Goal: Task Accomplishment & Management: Manage account settings

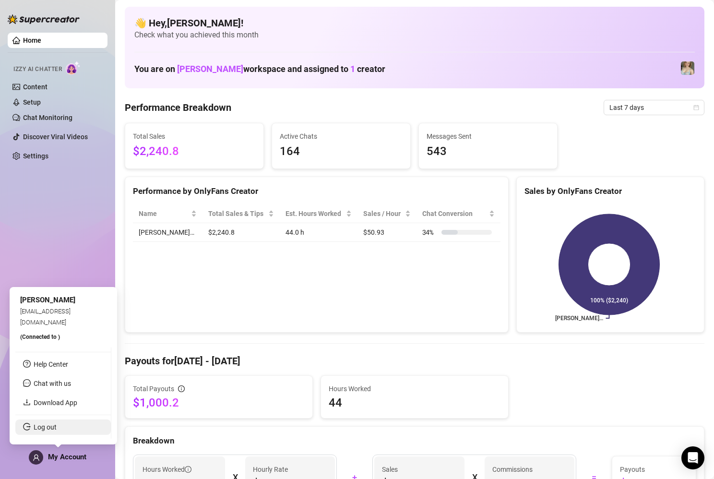
click at [48, 427] on link "Log out" at bounding box center [45, 427] width 23 height 8
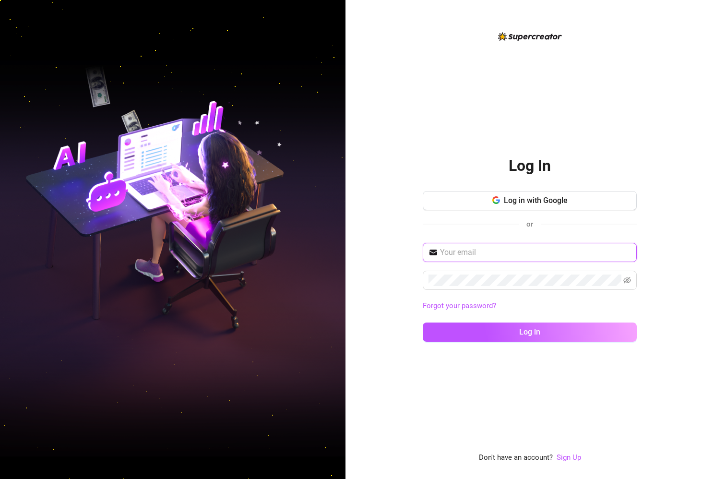
click at [538, 251] on input "text" at bounding box center [535, 253] width 191 height 12
type input "[EMAIL_ADDRESS][DOMAIN_NAME]"
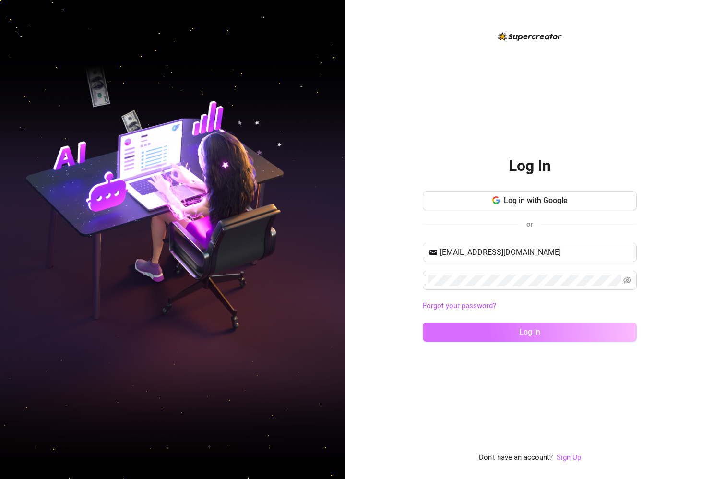
click at [512, 328] on button "Log in" at bounding box center [530, 331] width 214 height 19
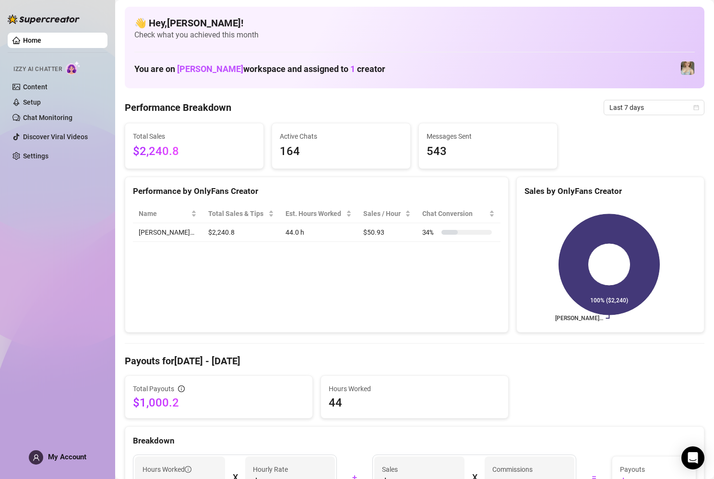
click at [60, 454] on span "My Account" at bounding box center [67, 456] width 38 height 9
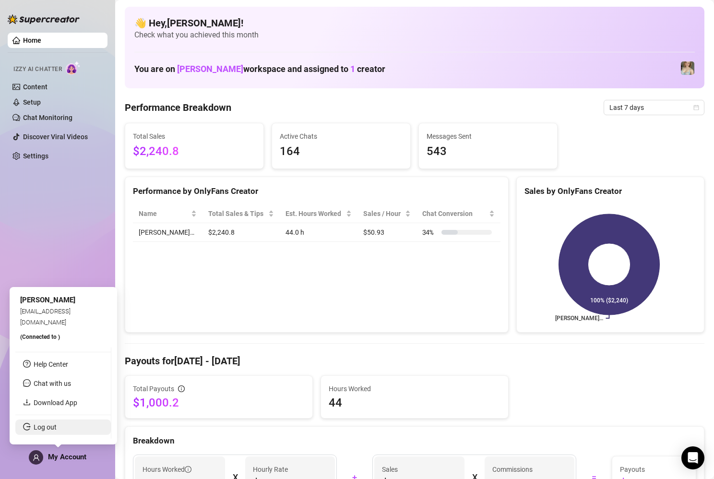
click at [50, 426] on link "Log out" at bounding box center [45, 427] width 23 height 8
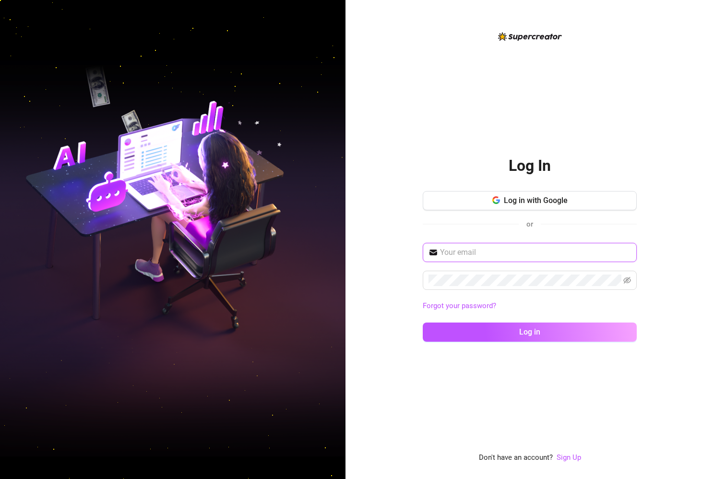
click at [529, 252] on input "text" at bounding box center [535, 253] width 191 height 12
type input "[EMAIL_ADDRESS][DOMAIN_NAME]"
click at [629, 281] on icon "eye-invisible" at bounding box center [627, 280] width 8 height 8
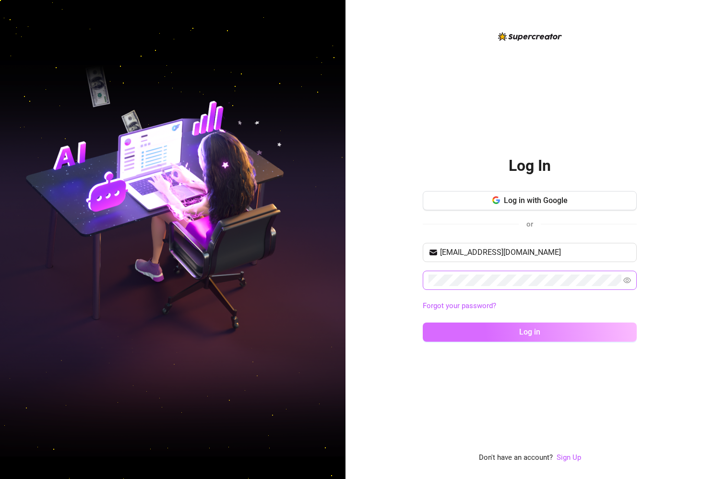
click at [555, 322] on button "Log in" at bounding box center [530, 331] width 214 height 19
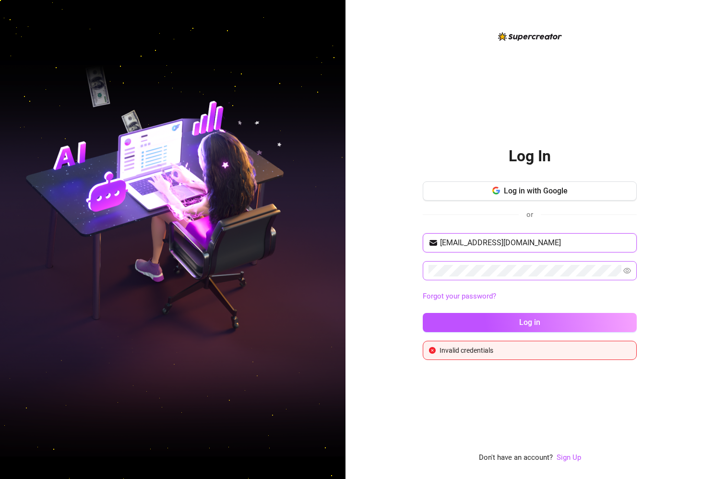
drag, startPoint x: 542, startPoint y: 244, endPoint x: 383, endPoint y: 246, distance: 159.7
click at [383, 246] on div "Log In Log in with Google or [EMAIL_ADDRESS][DOMAIN_NAME] Forgot your password?…" at bounding box center [529, 239] width 368 height 479
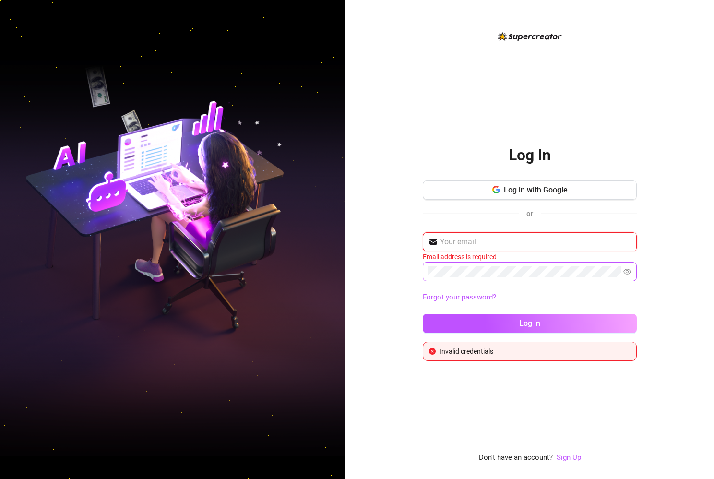
click at [452, 240] on input "text" at bounding box center [535, 242] width 191 height 12
type input "[EMAIL_ADDRESS][DOMAIN_NAME]"
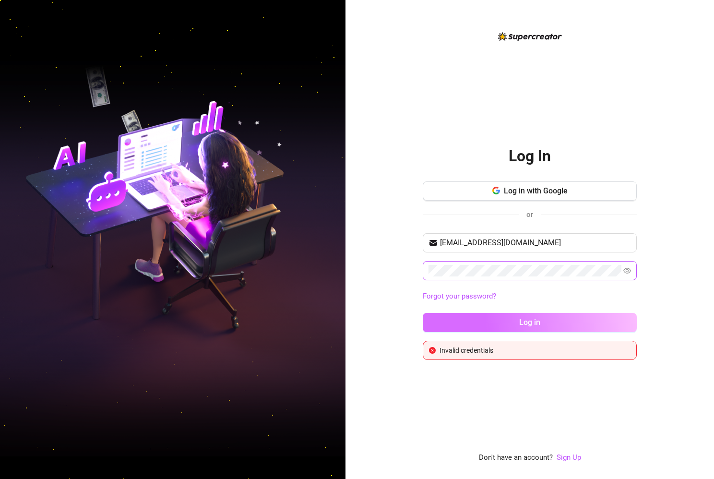
click at [533, 323] on span "Log in" at bounding box center [529, 322] width 21 height 9
click at [390, 259] on div "Log In Log in with Google or [EMAIL_ADDRESS][DOMAIN_NAME] Forgot your password?…" at bounding box center [529, 239] width 368 height 479
click at [523, 329] on button "Log in" at bounding box center [530, 322] width 214 height 19
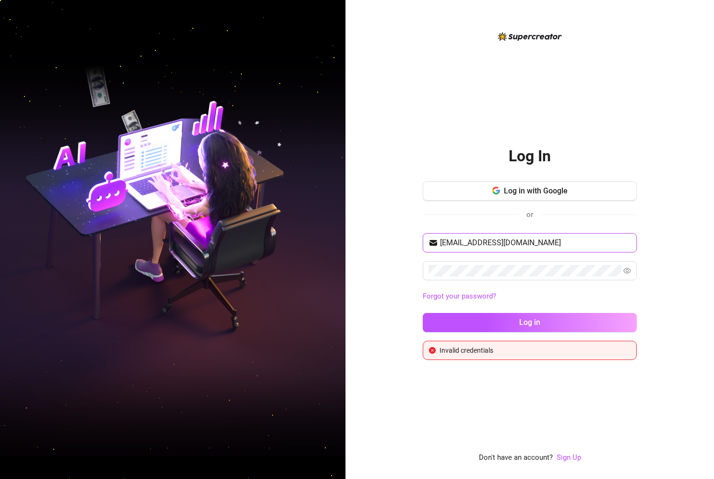
drag, startPoint x: 558, startPoint y: 239, endPoint x: 330, endPoint y: 232, distance: 228.4
click at [330, 232] on div "Log In Log in with Google or [EMAIL_ADDRESS][DOMAIN_NAME] Forgot your password?…" at bounding box center [357, 239] width 714 height 479
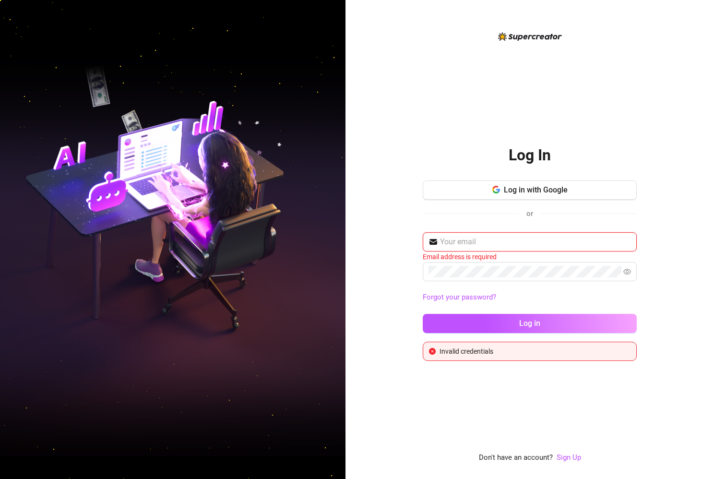
click at [461, 236] on input "text" at bounding box center [535, 242] width 191 height 12
type input "[EMAIL_ADDRESS][DOMAIN_NAME]"
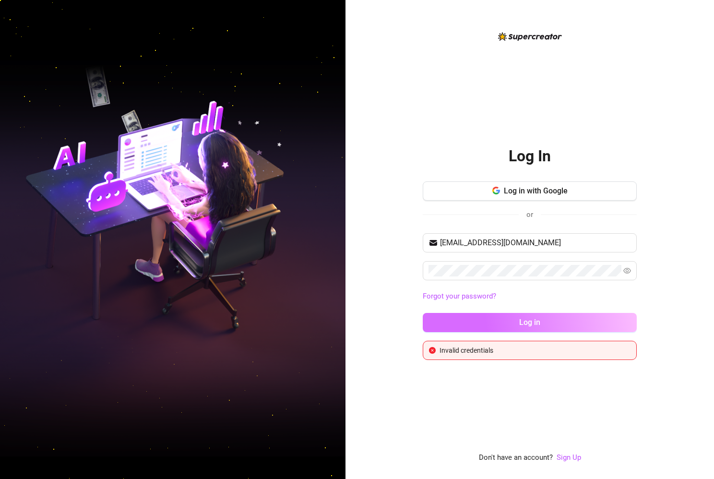
click at [518, 326] on button "Log in" at bounding box center [530, 322] width 214 height 19
drag, startPoint x: 552, startPoint y: 244, endPoint x: 402, endPoint y: 242, distance: 150.1
click at [402, 242] on div "Log In Log in with Google or [EMAIL_ADDRESS][DOMAIN_NAME] Forgot your password?…" at bounding box center [529, 239] width 368 height 479
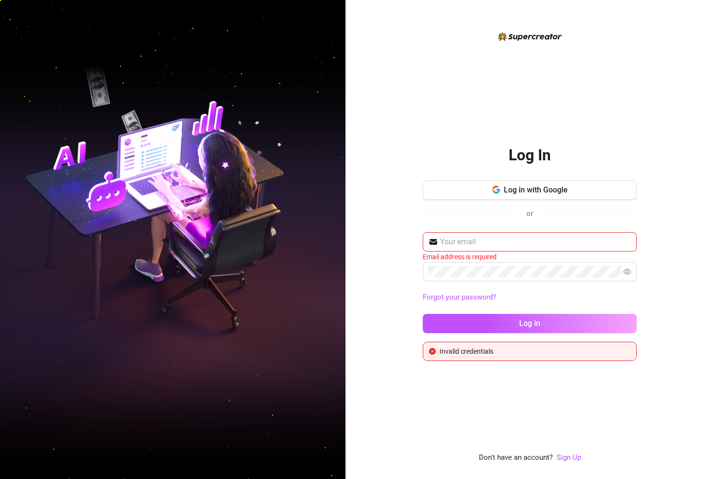
click at [531, 227] on div "Log in with Google or" at bounding box center [530, 203] width 214 height 47
click at [527, 236] on input "text" at bounding box center [535, 242] width 191 height 12
type input "[EMAIL_ADDRESS][DOMAIN_NAME]"
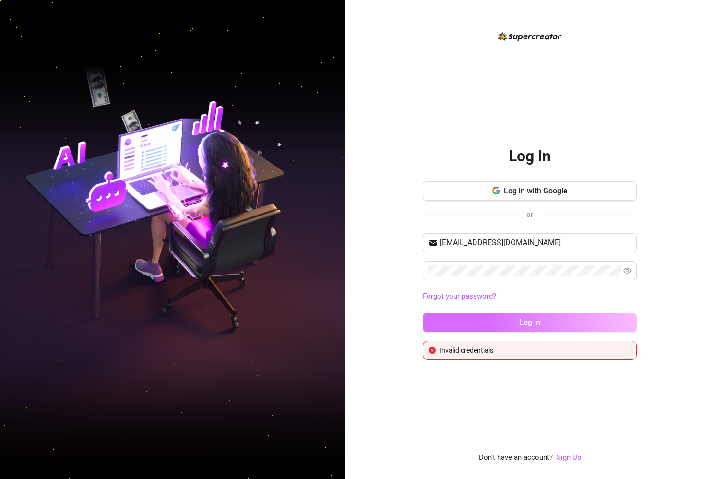
click at [538, 316] on button "Log in" at bounding box center [530, 322] width 214 height 19
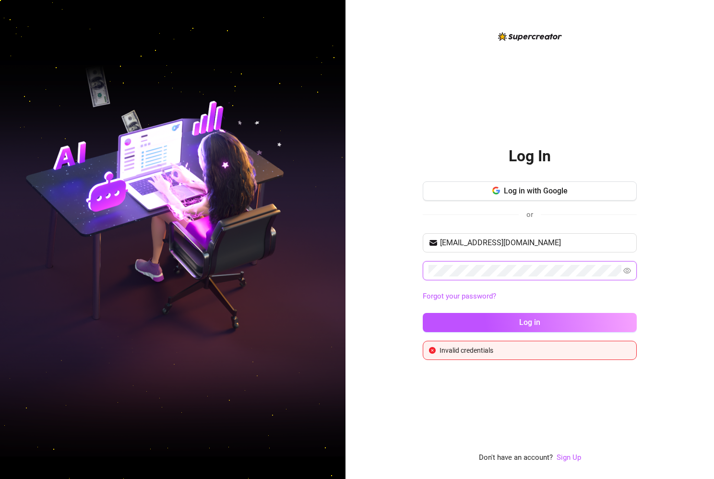
click at [402, 269] on div "Log In Log in with Google or [EMAIL_ADDRESS][DOMAIN_NAME] Forgot your password?…" at bounding box center [529, 239] width 368 height 479
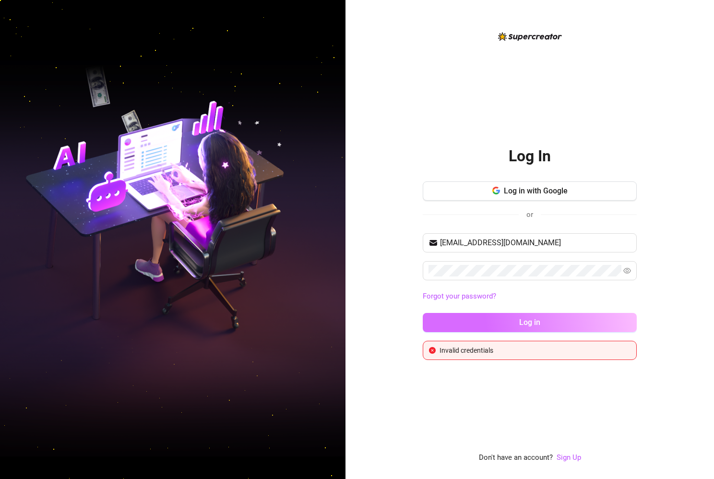
click at [548, 326] on button "Log in" at bounding box center [530, 322] width 214 height 19
drag, startPoint x: 546, startPoint y: 243, endPoint x: 315, endPoint y: 240, distance: 231.2
click at [315, 240] on div "Log In Log in with Google or [EMAIL_ADDRESS][DOMAIN_NAME] Forgot your password?…" at bounding box center [357, 239] width 714 height 479
click at [547, 244] on input "[EMAIL_ADDRESS][DOMAIN_NAME]" at bounding box center [535, 243] width 191 height 12
drag, startPoint x: 547, startPoint y: 244, endPoint x: 220, endPoint y: 217, distance: 328.7
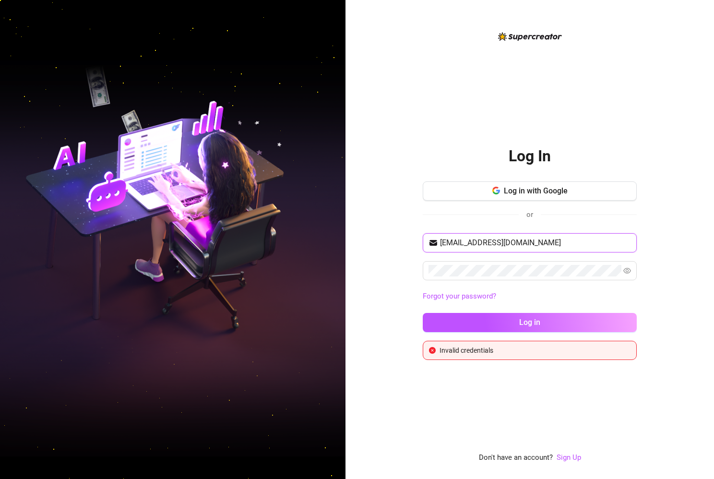
click at [220, 217] on div "Log In Log in with Google or [EMAIL_ADDRESS][DOMAIN_NAME] Forgot your password?…" at bounding box center [357, 239] width 714 height 479
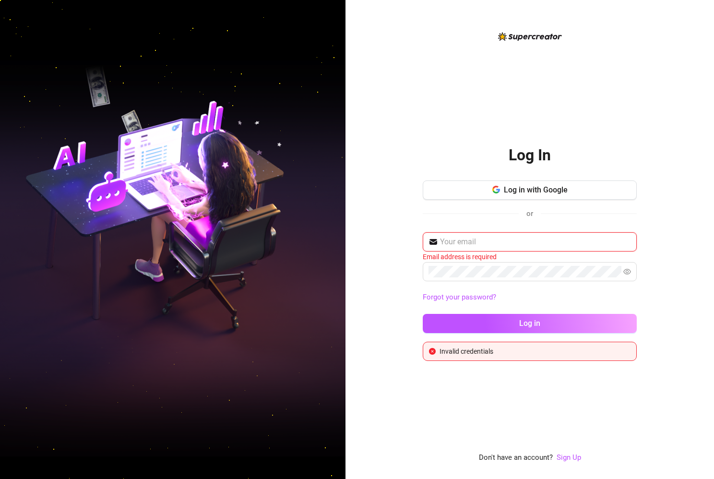
click at [452, 245] on input "text" at bounding box center [535, 242] width 191 height 12
type input "[EMAIL_ADDRESS][DOMAIN_NAME]"
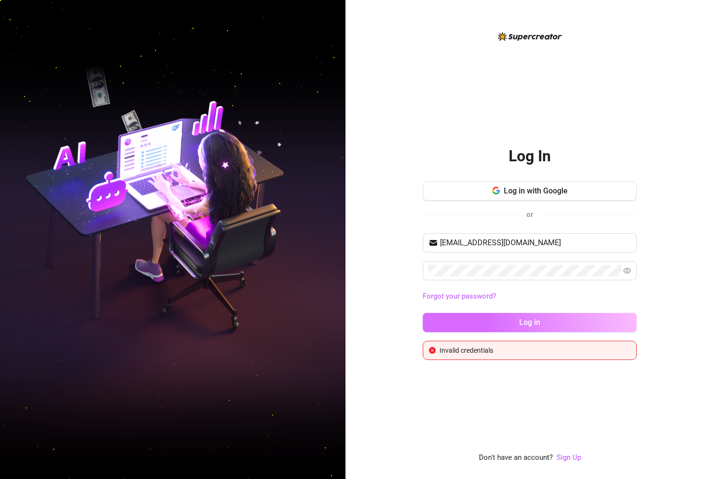
click at [533, 317] on button "Log in" at bounding box center [530, 322] width 214 height 19
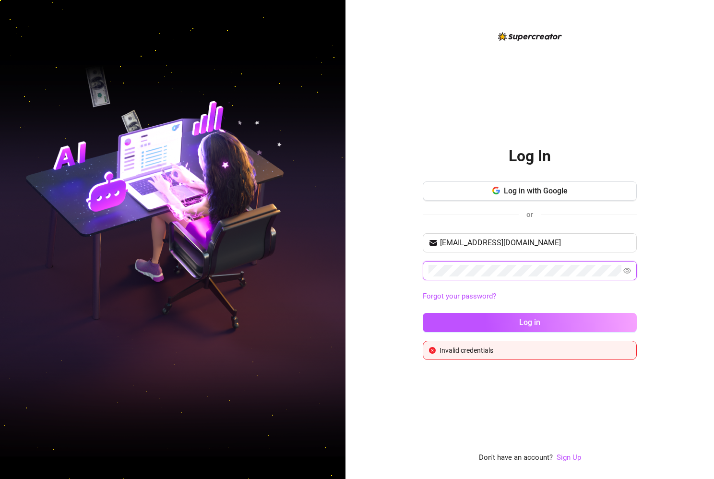
click at [355, 272] on div "Log In Log in with Google or [EMAIL_ADDRESS][DOMAIN_NAME] Forgot your password?…" at bounding box center [529, 239] width 368 height 479
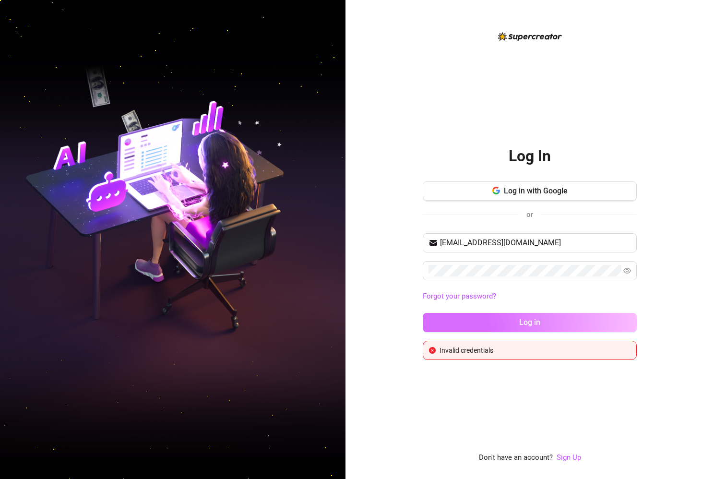
click at [563, 327] on button "Log in" at bounding box center [530, 322] width 214 height 19
click at [484, 295] on link "Forgot your password?" at bounding box center [459, 296] width 73 height 9
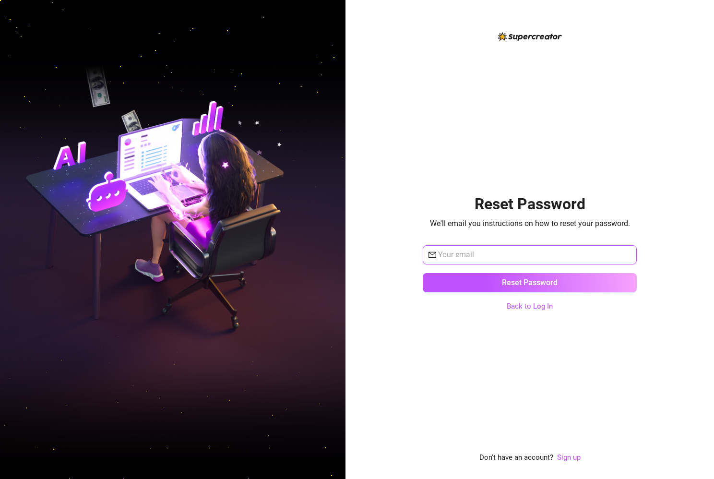
click at [500, 253] on input "text" at bounding box center [534, 255] width 193 height 12
type input "[EMAIL_ADDRESS][DOMAIN_NAME]"
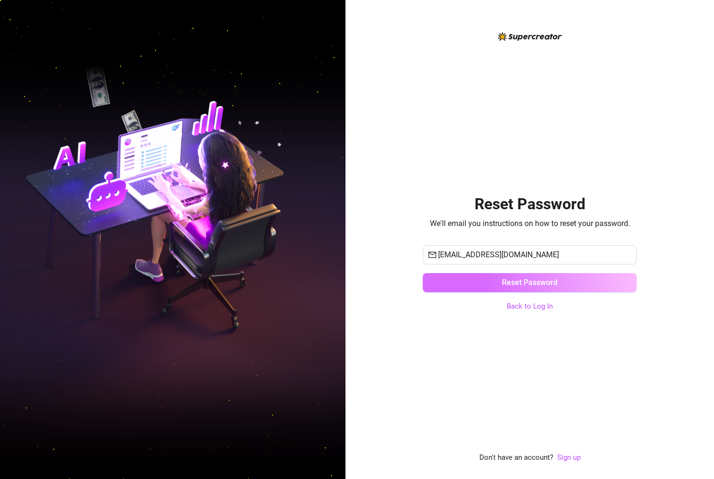
click at [508, 286] on span "Reset Password" at bounding box center [530, 282] width 56 height 9
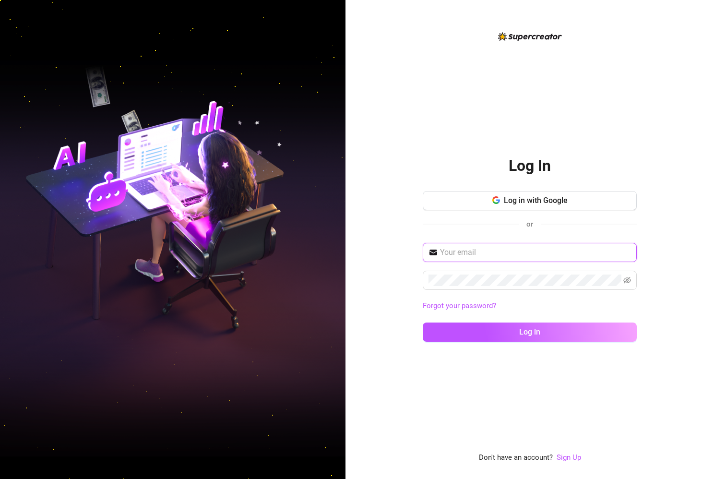
click at [476, 257] on input "text" at bounding box center [535, 253] width 191 height 12
type input "[EMAIL_ADDRESS][DOMAIN_NAME]"
click at [630, 278] on icon "eye-invisible" at bounding box center [627, 280] width 8 height 8
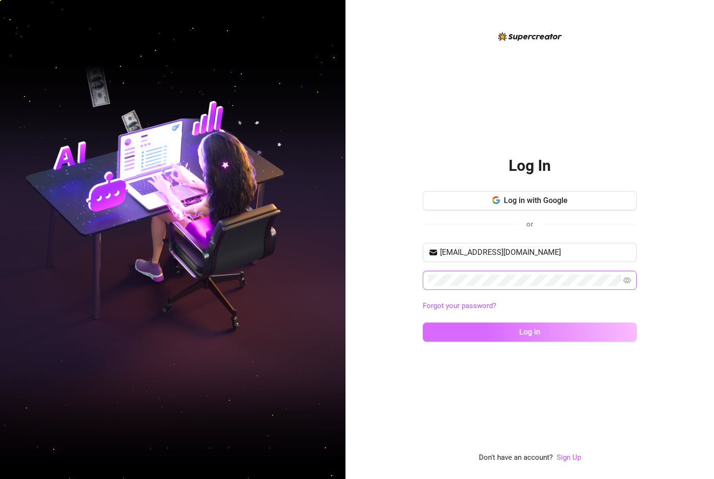
click at [561, 329] on button "Log in" at bounding box center [530, 331] width 214 height 19
